Goal: Task Accomplishment & Management: Manage account settings

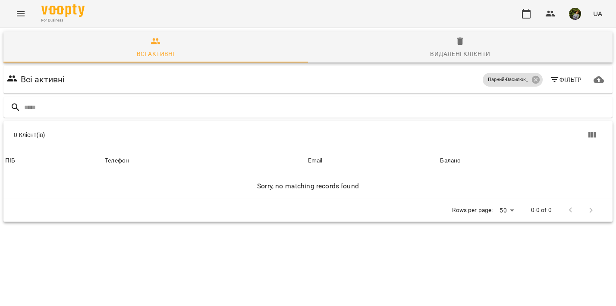
click at [20, 18] on icon "Menu" at bounding box center [21, 14] width 10 height 10
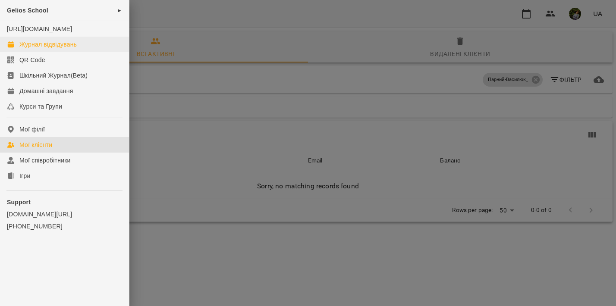
click at [30, 49] on div "Журнал відвідувань" at bounding box center [47, 44] width 57 height 9
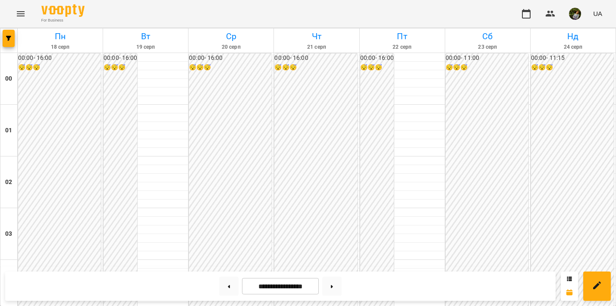
scroll to position [792, 0]
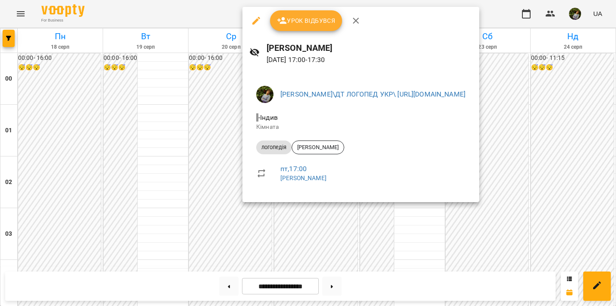
click at [147, 201] on div at bounding box center [308, 153] width 616 height 306
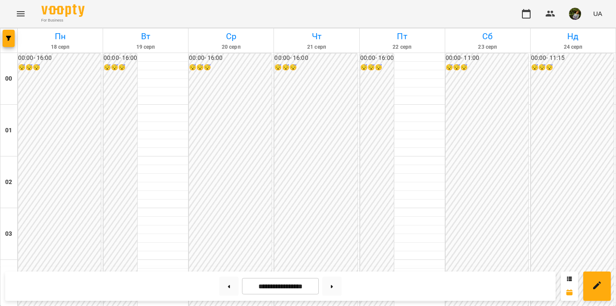
scroll to position [862, 0]
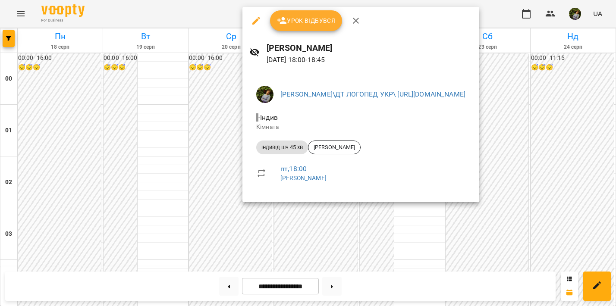
click at [139, 152] on div at bounding box center [308, 153] width 616 height 306
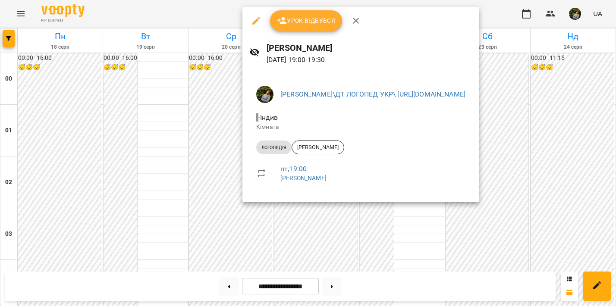
click at [132, 135] on div at bounding box center [308, 153] width 616 height 306
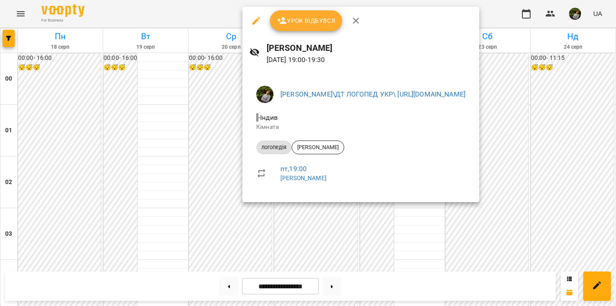
click at [163, 128] on div at bounding box center [308, 153] width 616 height 306
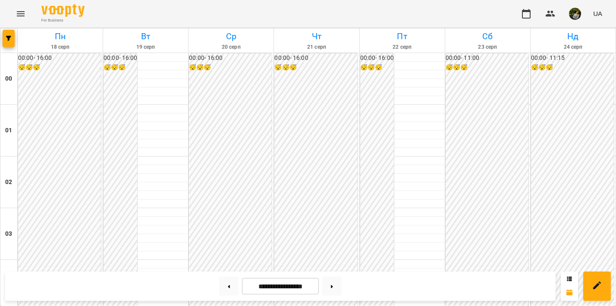
scroll to position [408, 0]
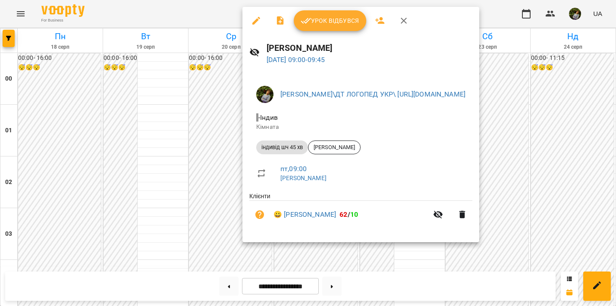
click at [413, 247] on div at bounding box center [308, 153] width 616 height 306
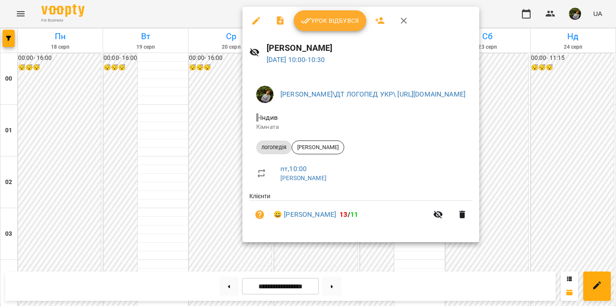
click at [416, 245] on div at bounding box center [308, 153] width 616 height 306
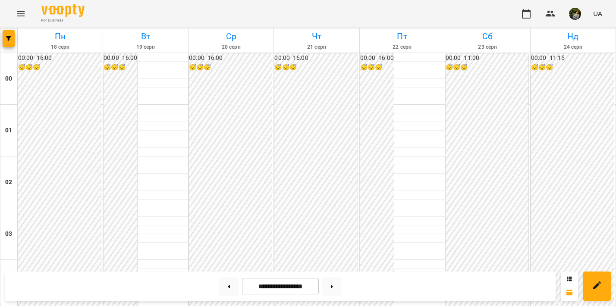
scroll to position [791, 0]
click at [336, 291] on button at bounding box center [331, 286] width 19 height 19
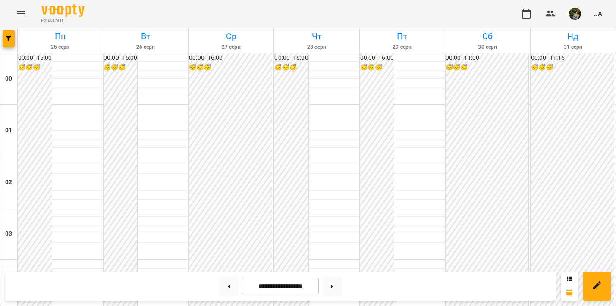
scroll to position [766, 0]
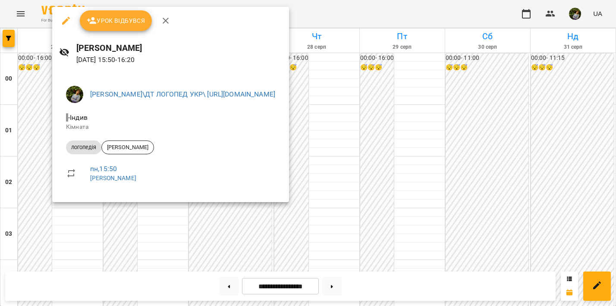
click at [63, 236] on div at bounding box center [308, 153] width 616 height 306
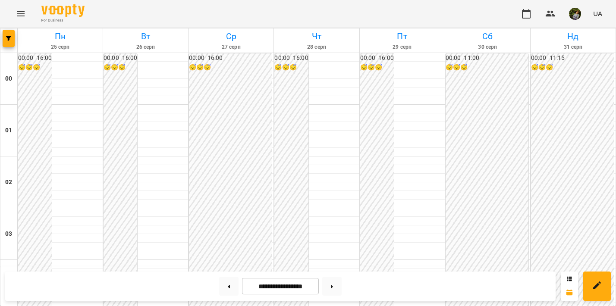
scroll to position [440, 0]
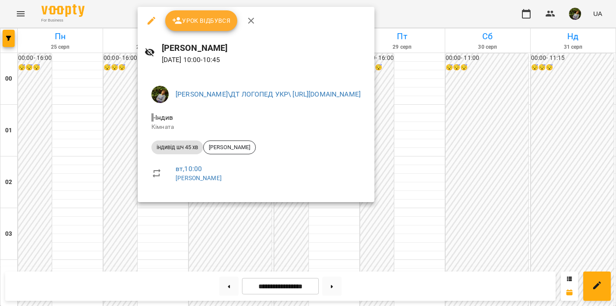
click at [173, 241] on div at bounding box center [308, 153] width 616 height 306
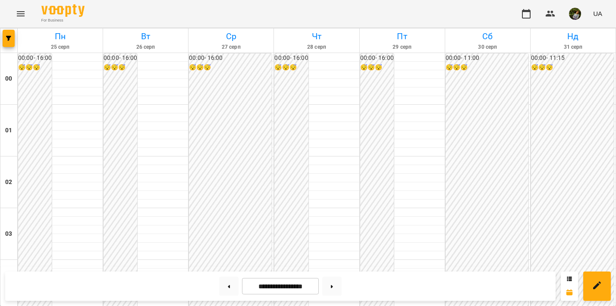
scroll to position [964, 0]
click at [219, 288] on button at bounding box center [228, 286] width 19 height 19
type input "**********"
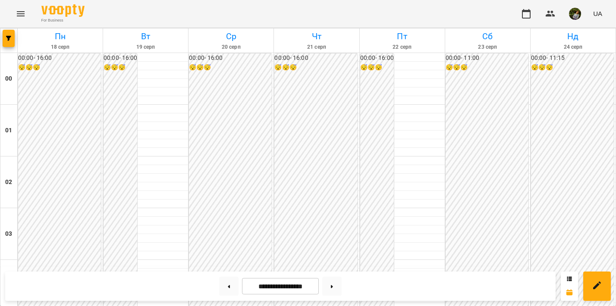
scroll to position [818, 0]
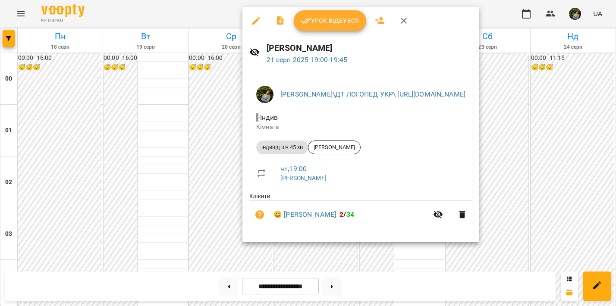
click at [131, 168] on div at bounding box center [308, 153] width 616 height 306
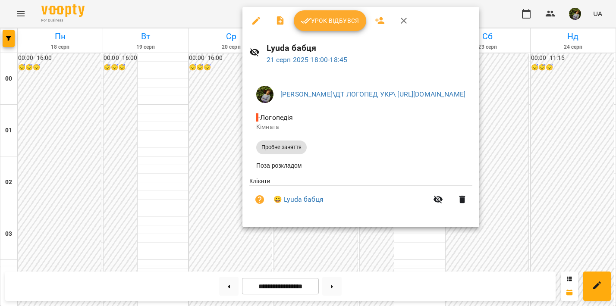
click at [137, 183] on div at bounding box center [308, 153] width 616 height 306
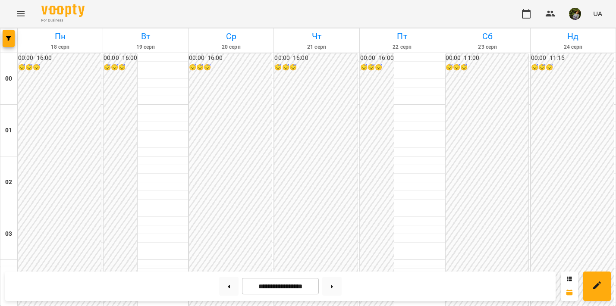
scroll to position [807, 0]
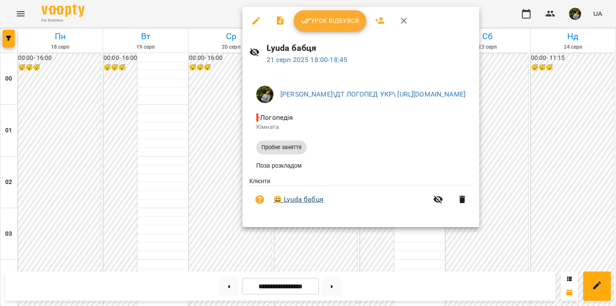
click at [301, 201] on link "😀 [PERSON_NAME] бабця" at bounding box center [298, 199] width 50 height 10
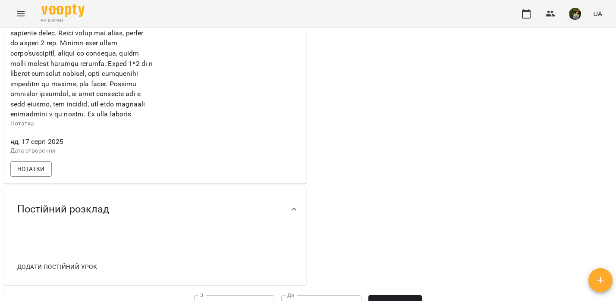
scroll to position [425, 0]
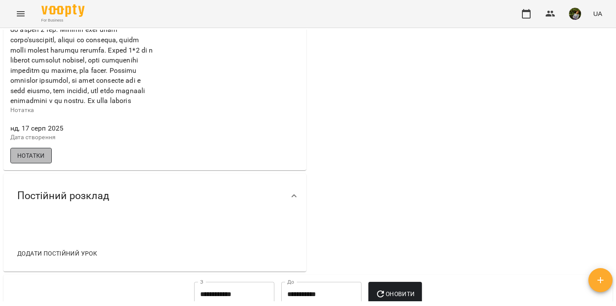
click at [39, 161] on span "Нотатки" at bounding box center [31, 155] width 28 height 10
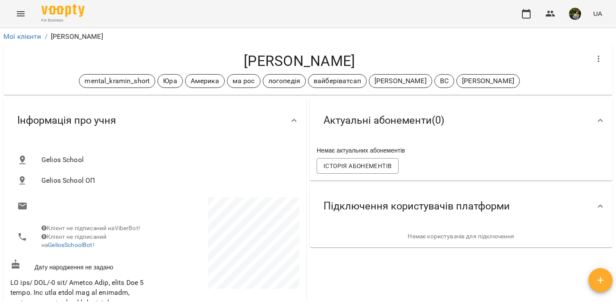
scroll to position [0, 0]
click at [353, 167] on span "Історія абонементів" at bounding box center [357, 166] width 68 height 10
click at [19, 12] on icon "Menu" at bounding box center [21, 13] width 8 height 5
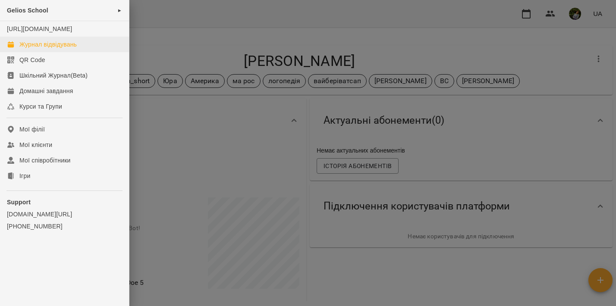
click at [34, 49] on div "Журнал відвідувань" at bounding box center [47, 44] width 57 height 9
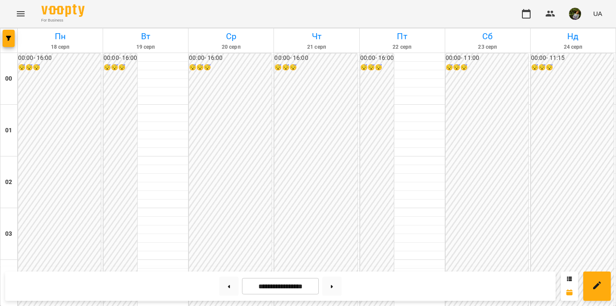
scroll to position [870, 0]
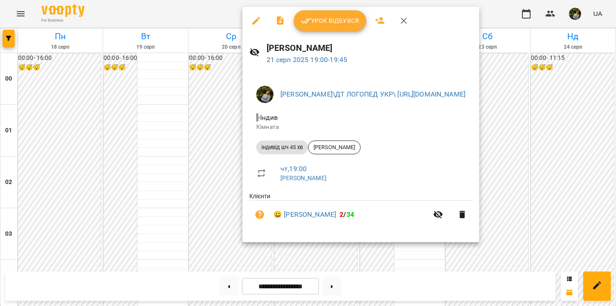
click at [140, 113] on div at bounding box center [308, 153] width 616 height 306
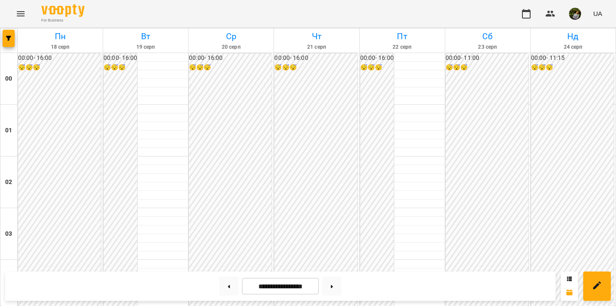
scroll to position [391, 0]
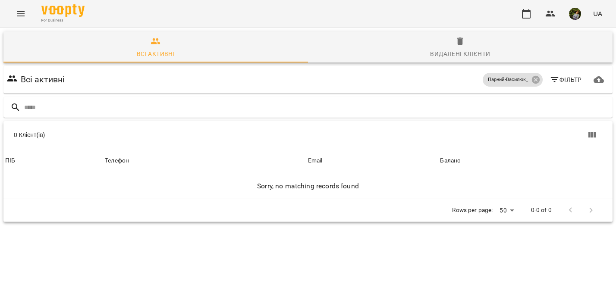
click at [22, 16] on icon "Menu" at bounding box center [21, 14] width 10 height 10
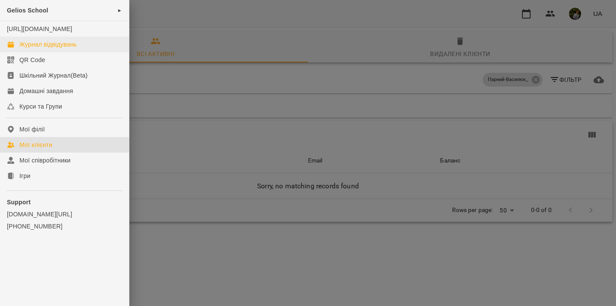
click at [31, 49] on div "Журнал відвідувань" at bounding box center [47, 44] width 57 height 9
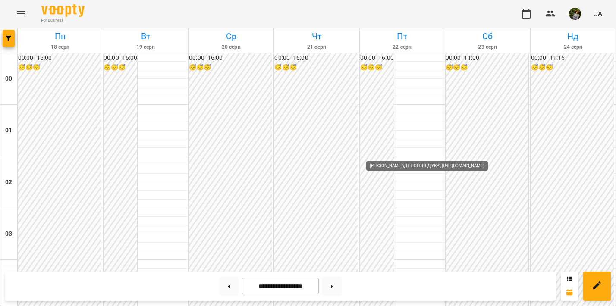
scroll to position [801, 0]
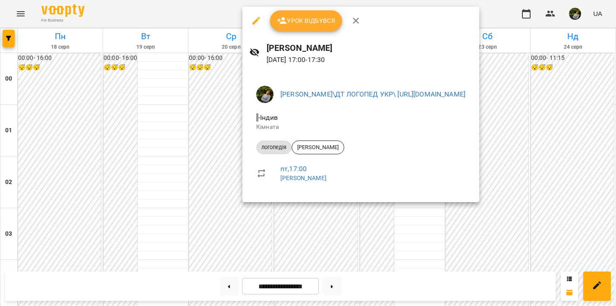
click at [143, 189] on div at bounding box center [308, 153] width 616 height 306
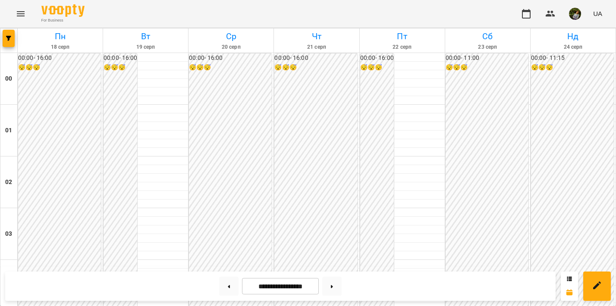
scroll to position [456, 0]
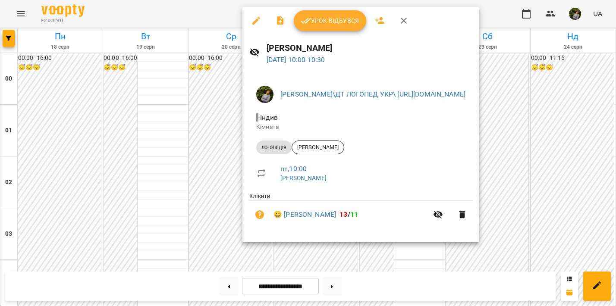
click at [420, 274] on div at bounding box center [308, 153] width 616 height 306
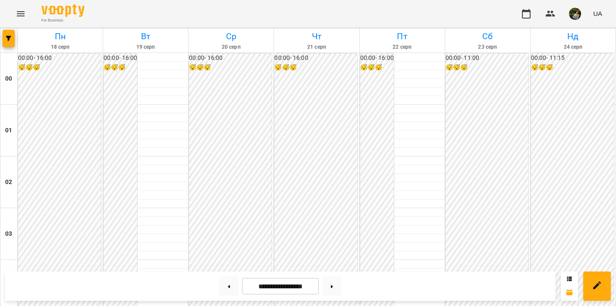
scroll to position [822, 0]
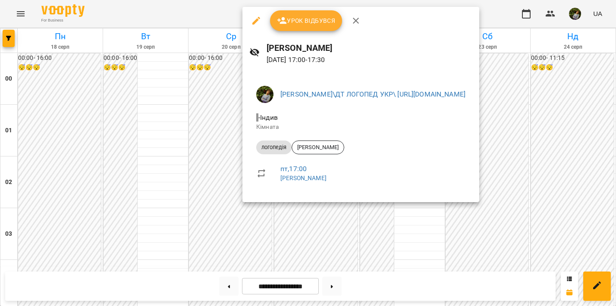
click at [139, 190] on div at bounding box center [308, 153] width 616 height 306
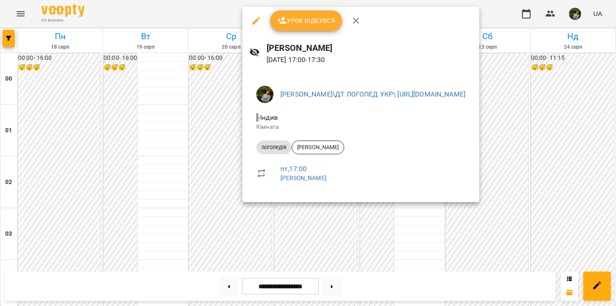
click at [127, 186] on div at bounding box center [308, 153] width 616 height 306
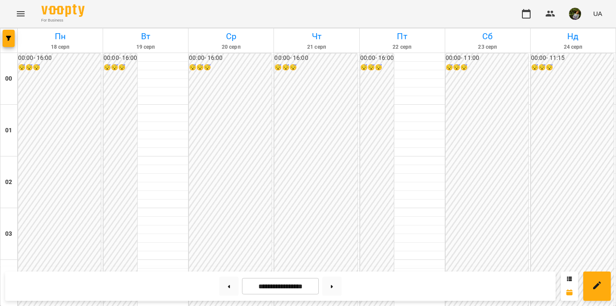
scroll to position [840, 0]
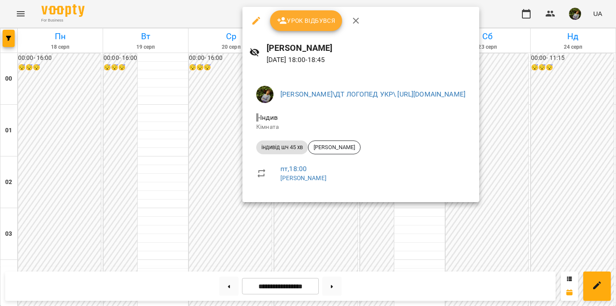
click at [143, 150] on div at bounding box center [308, 153] width 616 height 306
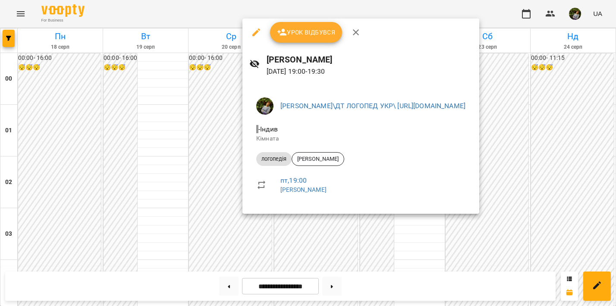
click at [135, 160] on div at bounding box center [308, 153] width 616 height 306
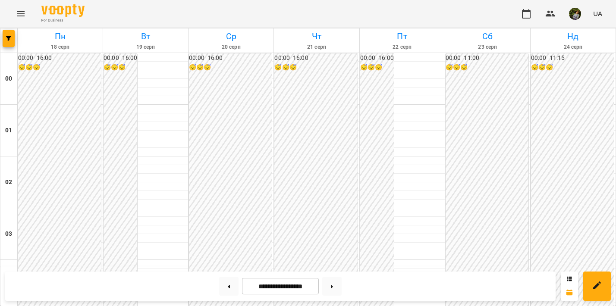
scroll to position [1012, 0]
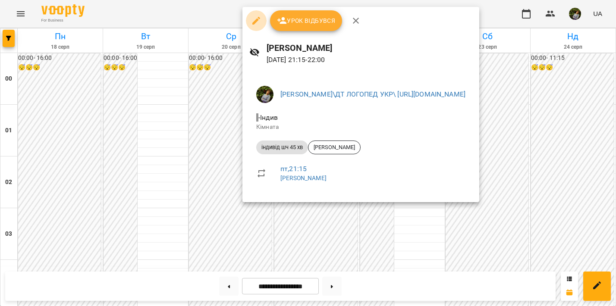
click at [256, 19] on icon "button" at bounding box center [256, 21] width 10 height 10
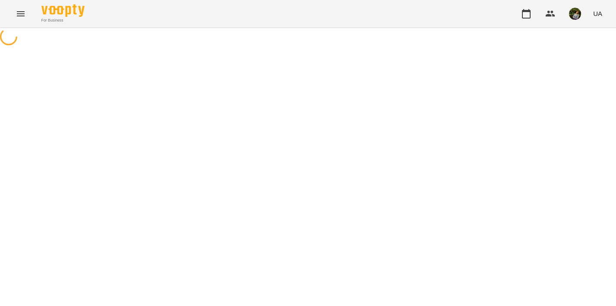
select select "**********"
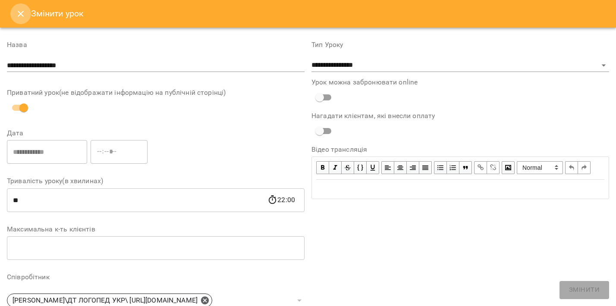
click at [22, 9] on icon "Close" at bounding box center [21, 14] width 10 height 10
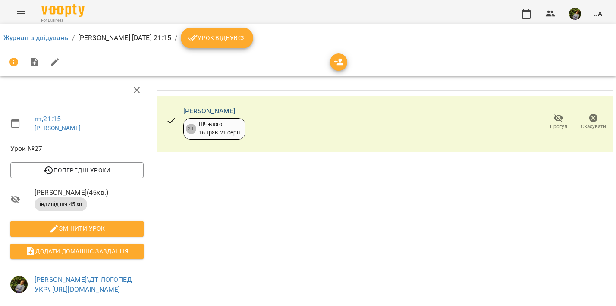
click at [210, 113] on link "[PERSON_NAME]" at bounding box center [209, 111] width 52 height 8
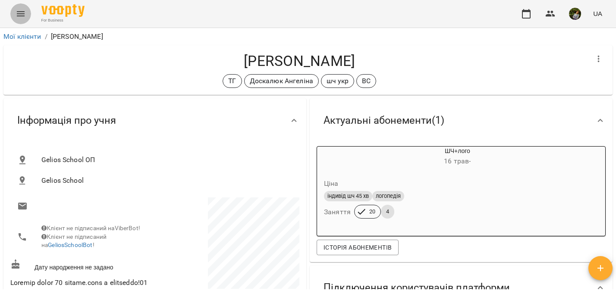
click at [22, 13] on icon "Menu" at bounding box center [21, 14] width 10 height 10
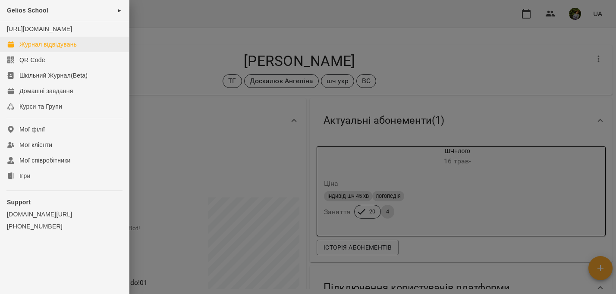
click at [53, 49] on div "Журнал відвідувань" at bounding box center [47, 44] width 57 height 9
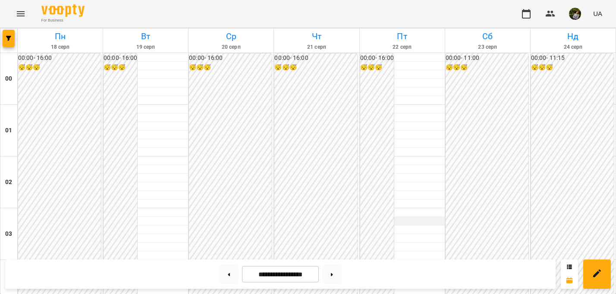
scroll to position [1020, 0]
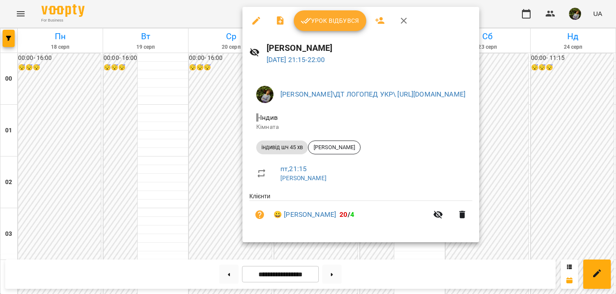
click at [60, 110] on div at bounding box center [308, 147] width 616 height 294
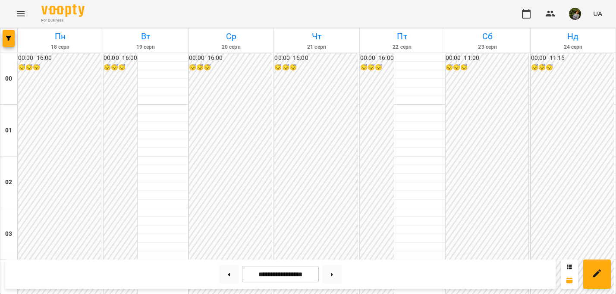
scroll to position [534, 0]
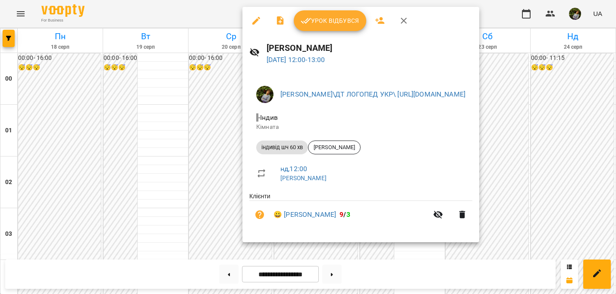
click at [416, 250] on div at bounding box center [308, 147] width 616 height 294
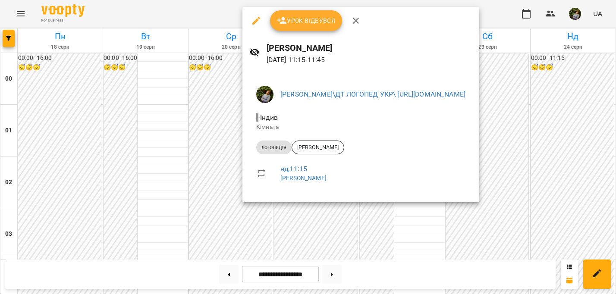
click at [432, 239] on div at bounding box center [308, 147] width 616 height 294
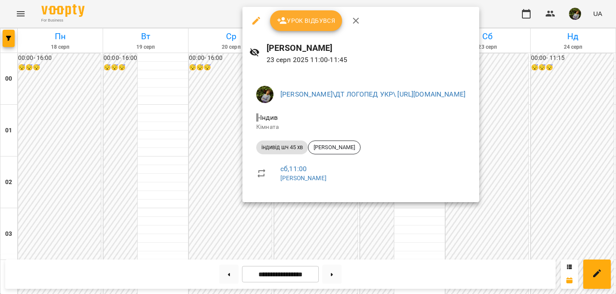
click at [415, 239] on div at bounding box center [308, 147] width 616 height 294
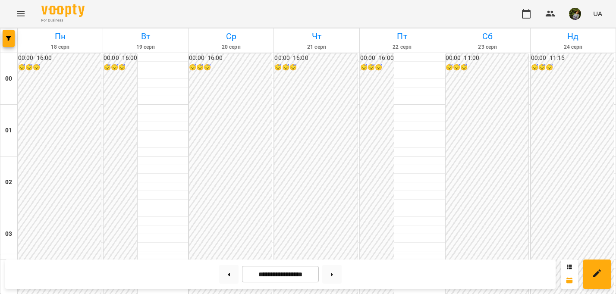
scroll to position [924, 0]
